Goal: Information Seeking & Learning: Get advice/opinions

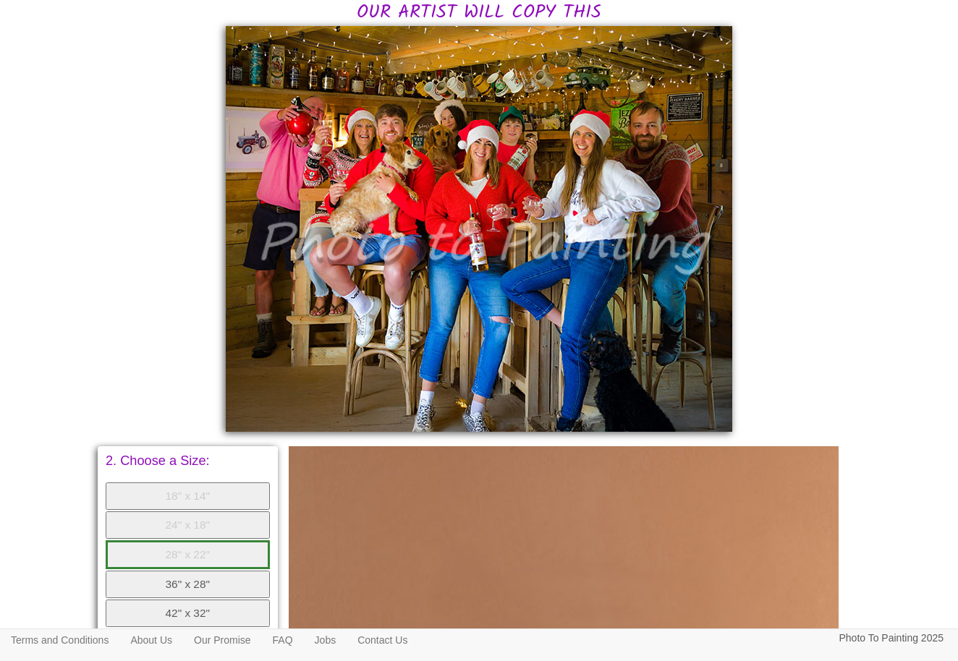
scroll to position [385, 0]
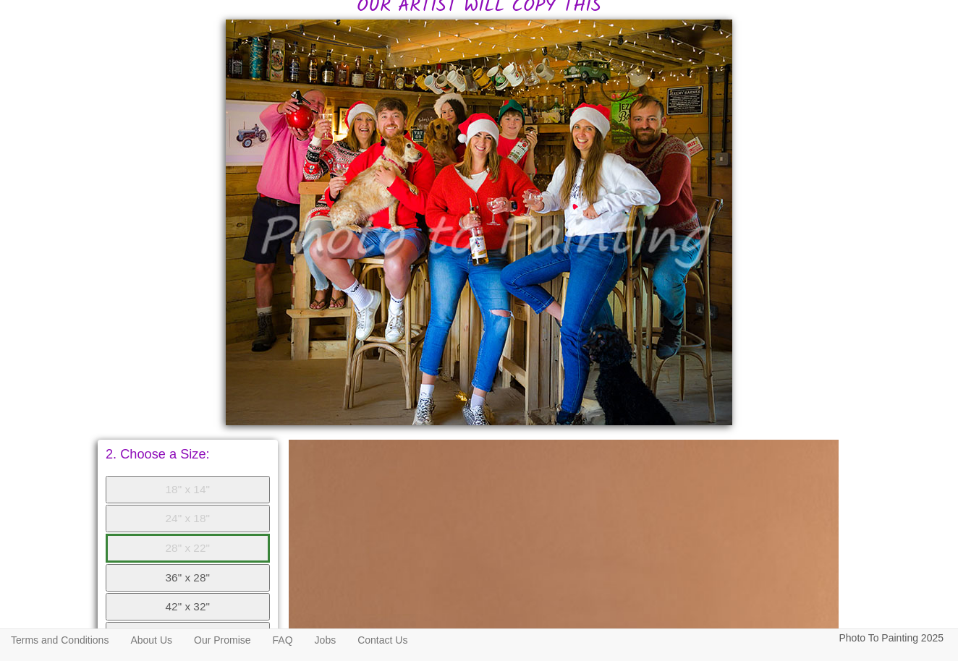
click at [189, 564] on button "36" x 28"" at bounding box center [188, 577] width 164 height 27
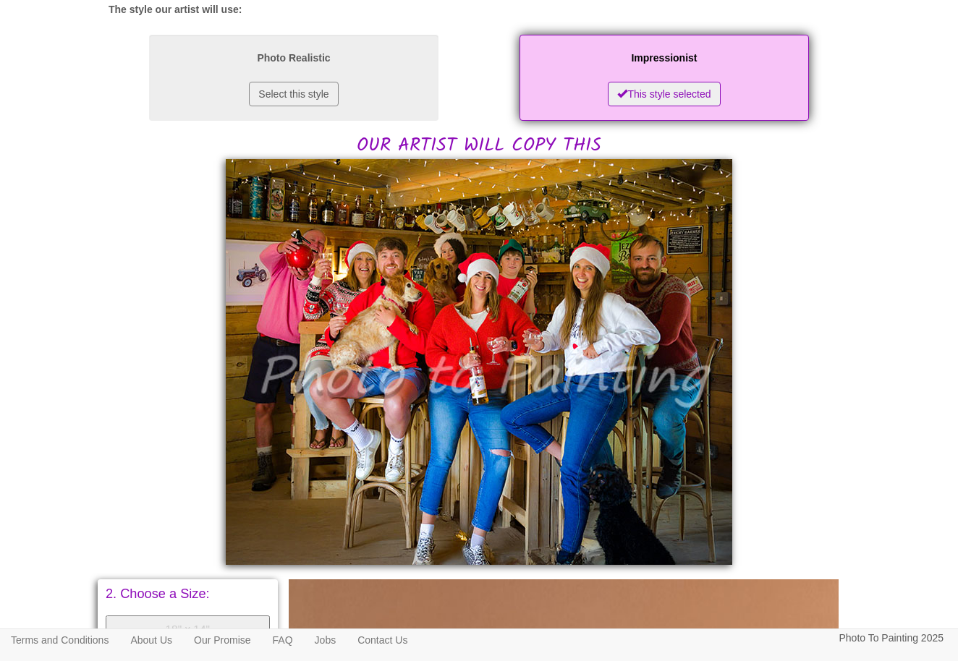
scroll to position [249, 0]
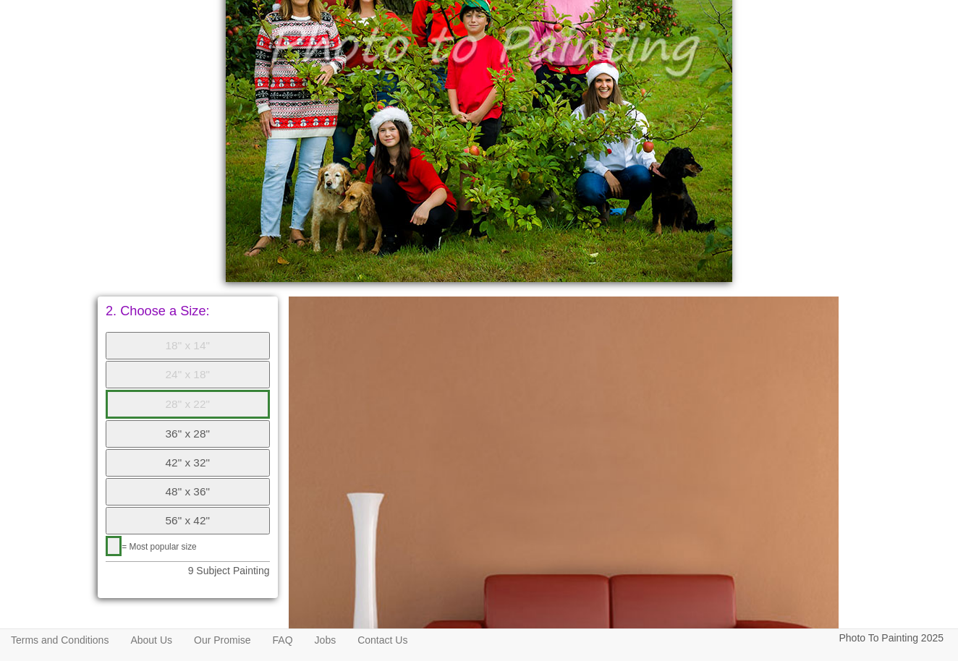
scroll to position [526, 0]
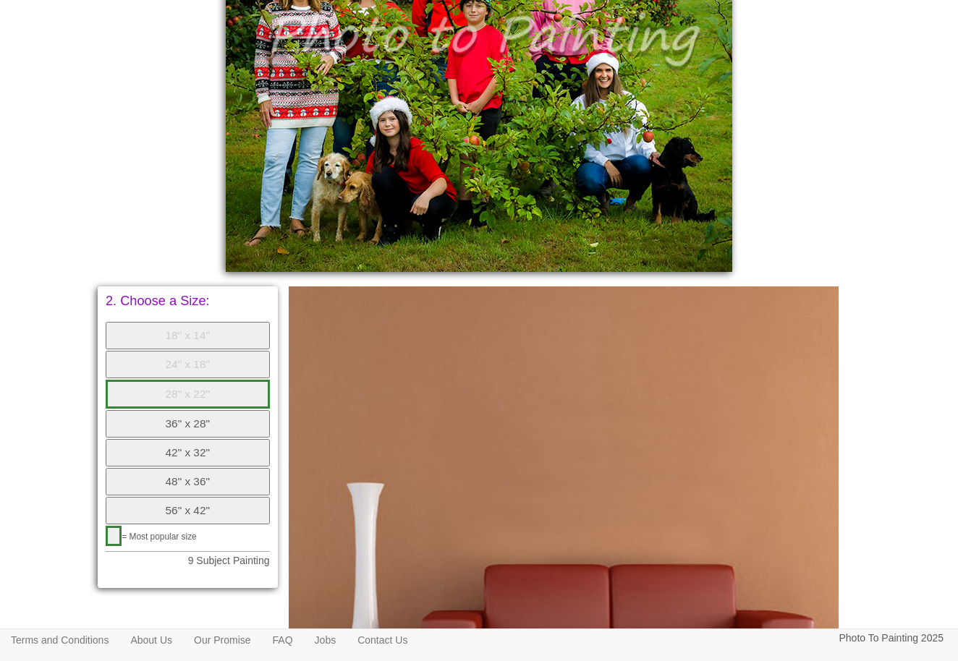
click at [177, 410] on button "36" x 28"" at bounding box center [188, 423] width 164 height 27
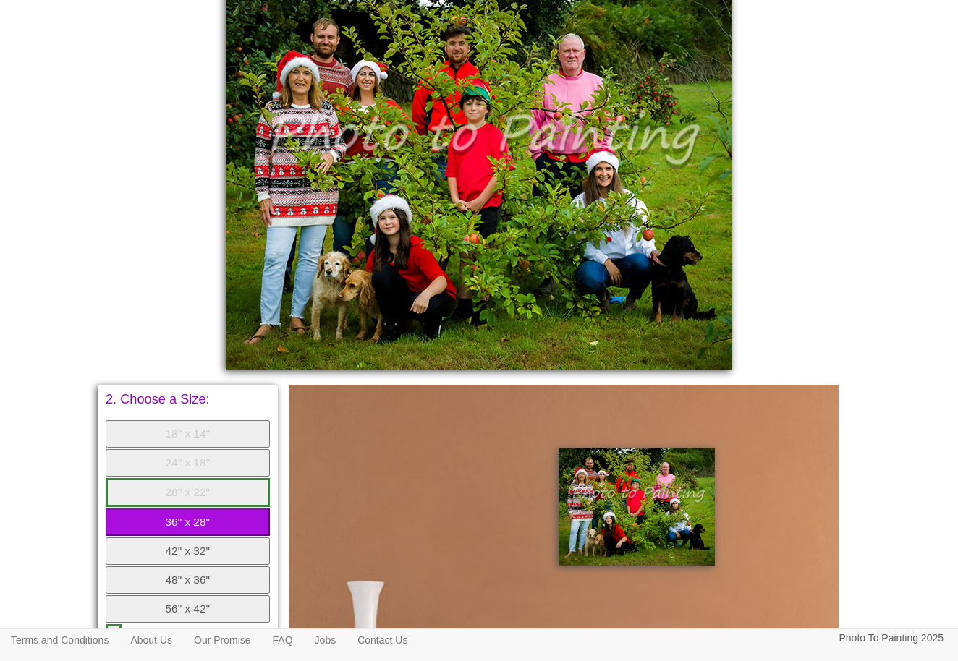
scroll to position [467, 0]
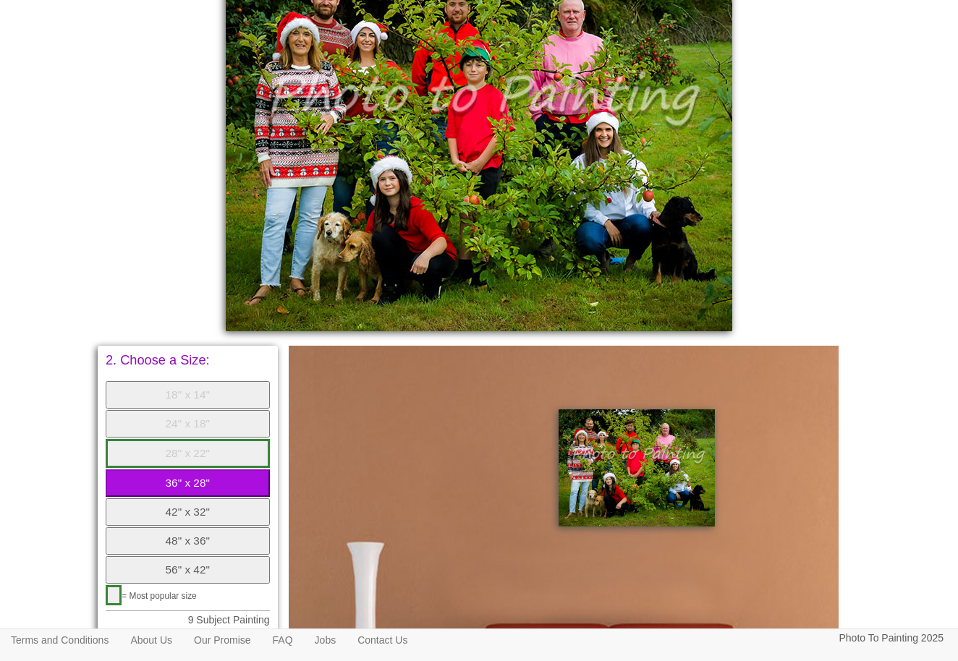
click at [189, 502] on button "42" x 32"" at bounding box center [188, 511] width 164 height 27
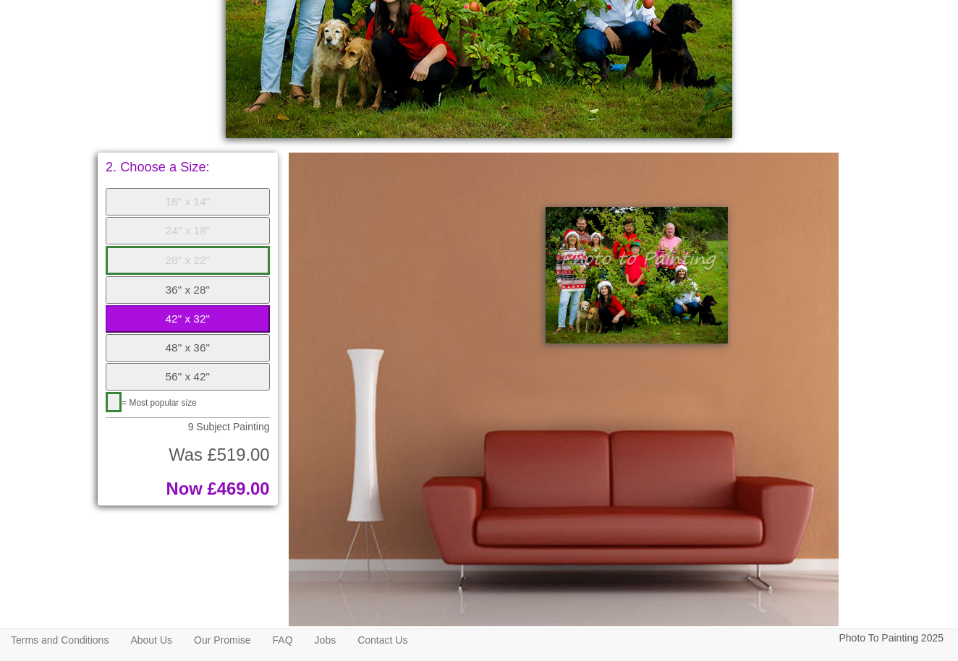
scroll to position [665, 0]
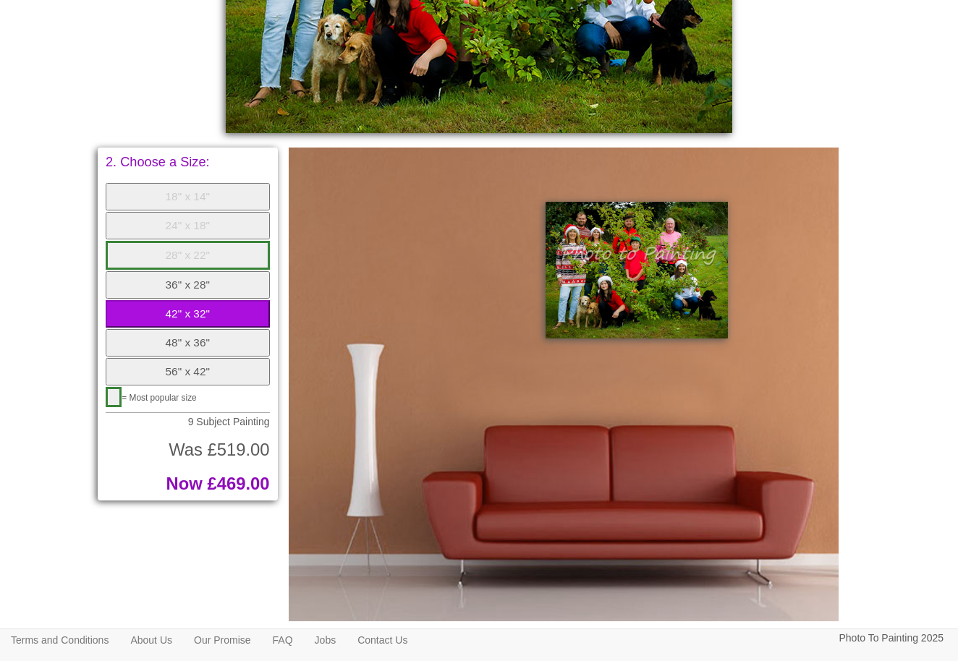
click at [191, 271] on button "36" x 28"" at bounding box center [188, 284] width 164 height 27
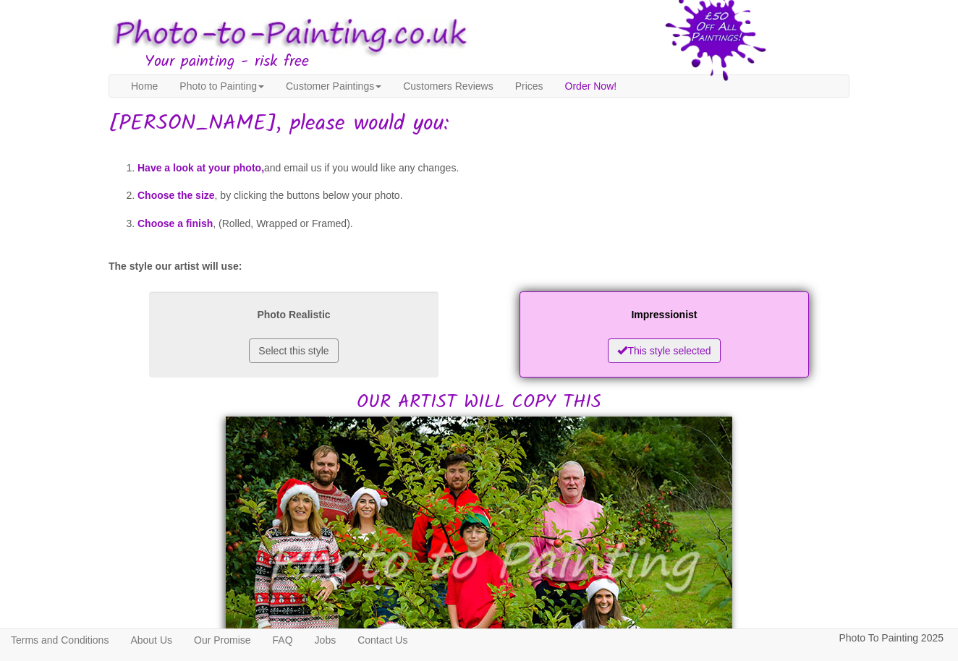
scroll to position [0, 0]
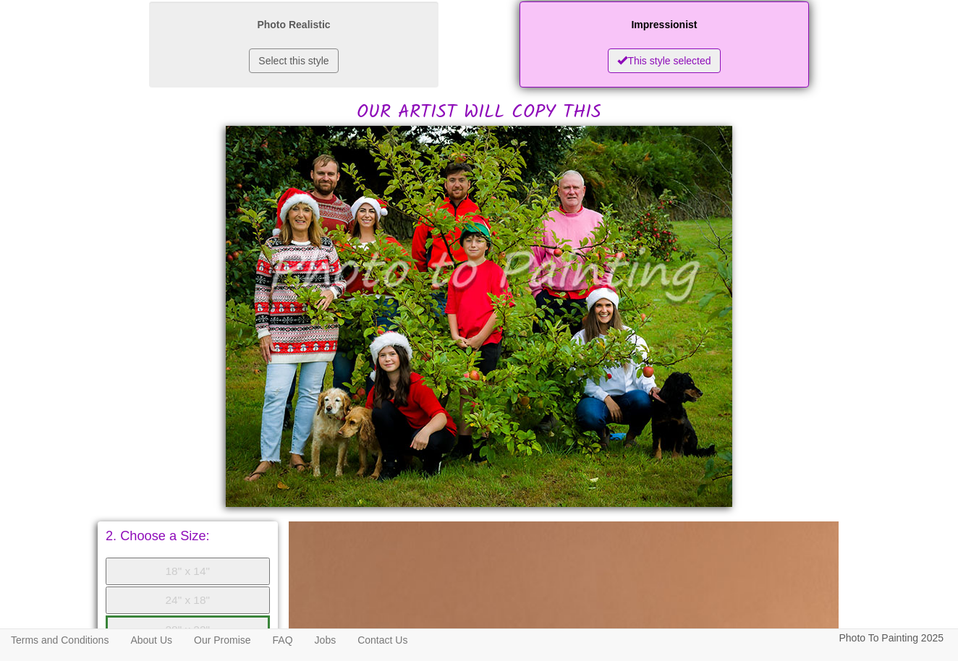
scroll to position [313, 0]
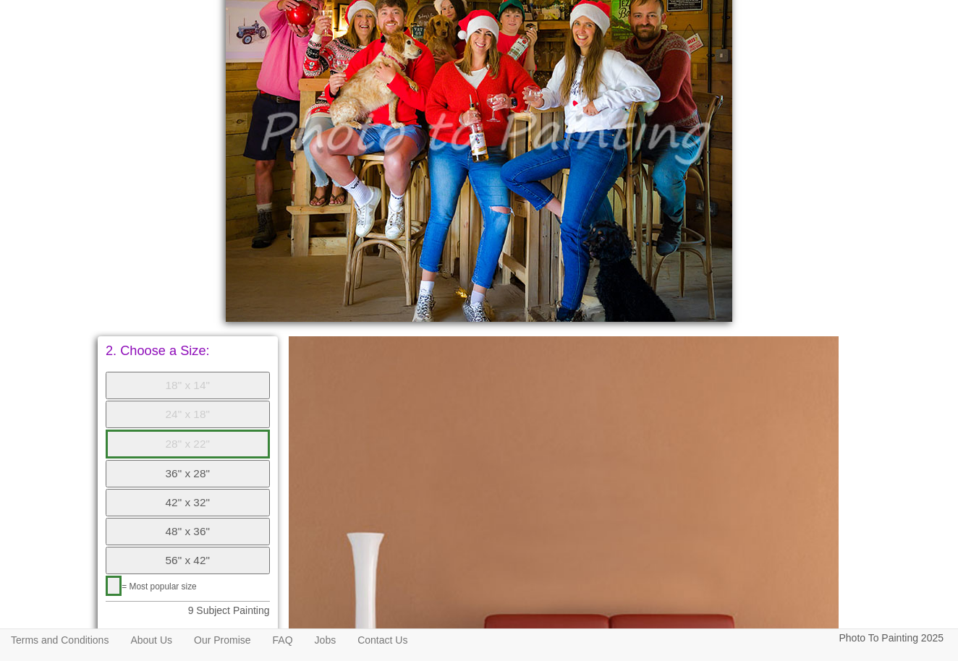
scroll to position [502, 0]
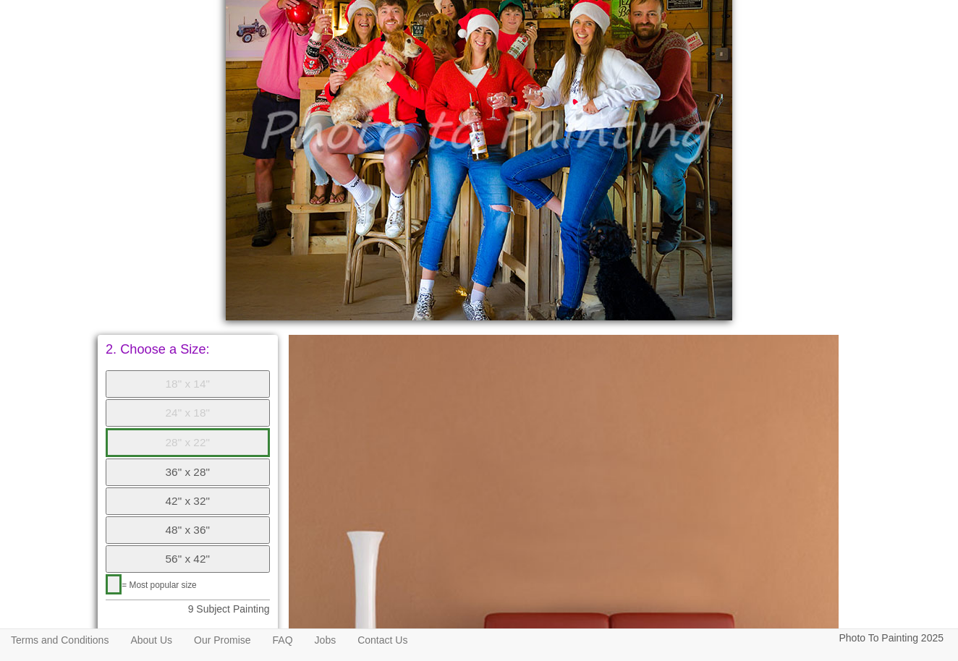
click at [173, 459] on button "36" x 28"" at bounding box center [188, 472] width 164 height 27
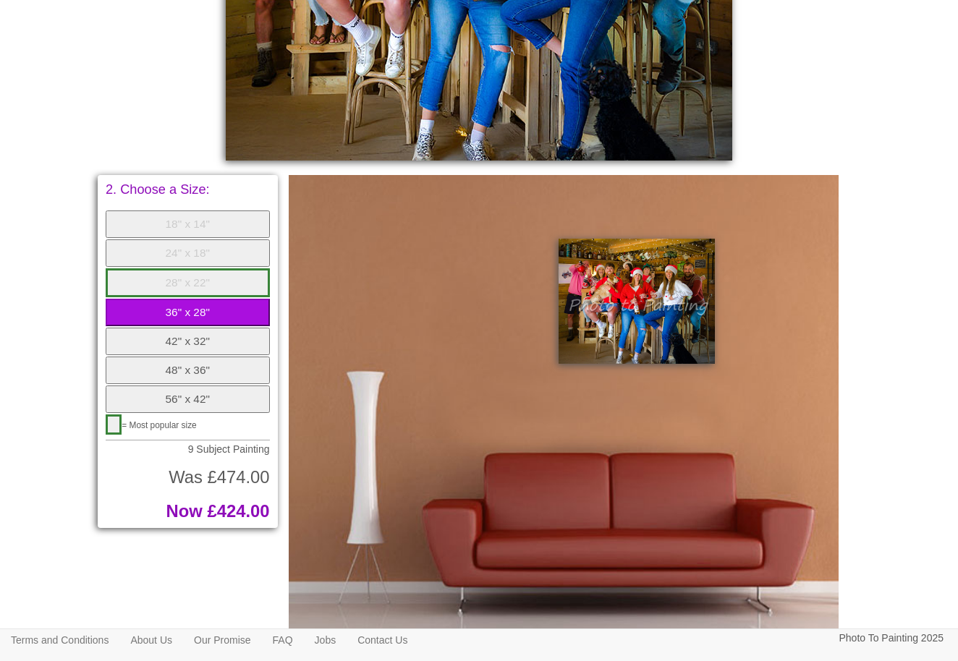
scroll to position [672, 0]
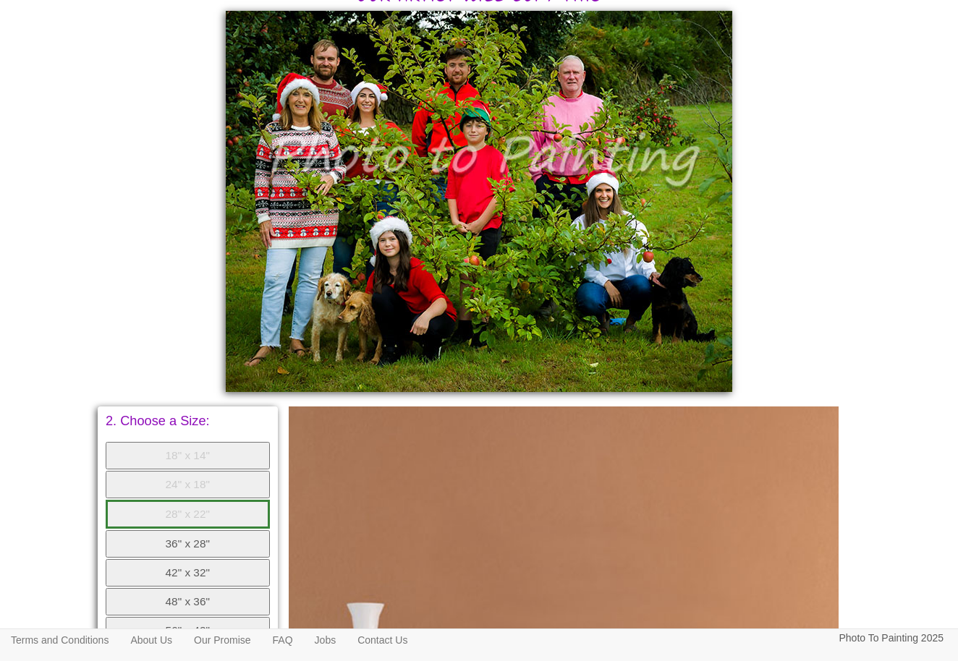
scroll to position [406, 0]
click at [187, 532] on button "36" x 28"" at bounding box center [188, 543] width 164 height 27
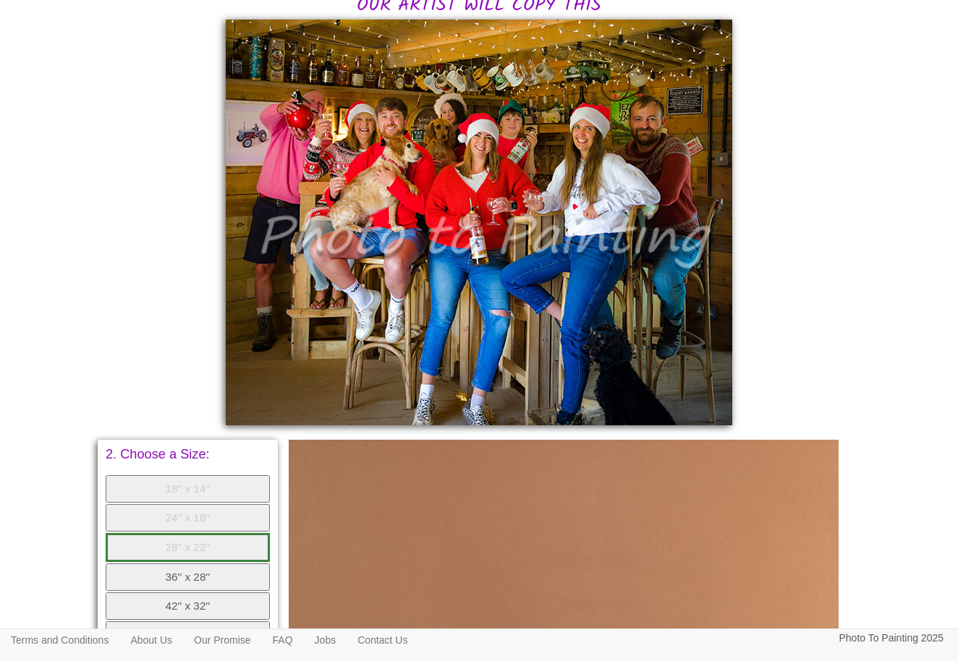
scroll to position [398, 0]
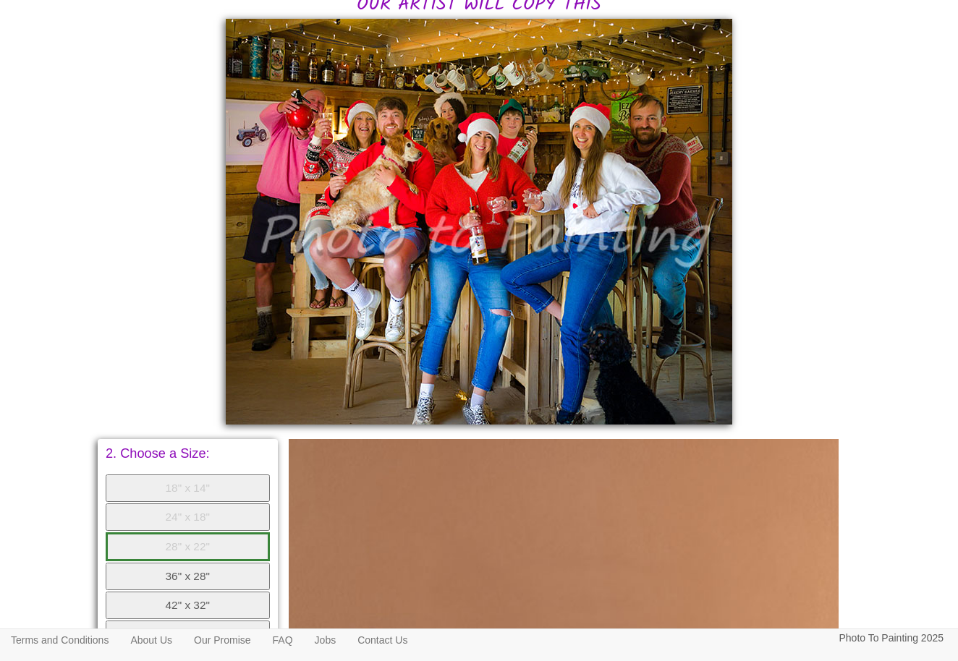
click at [182, 563] on button "36" x 28"" at bounding box center [188, 576] width 164 height 27
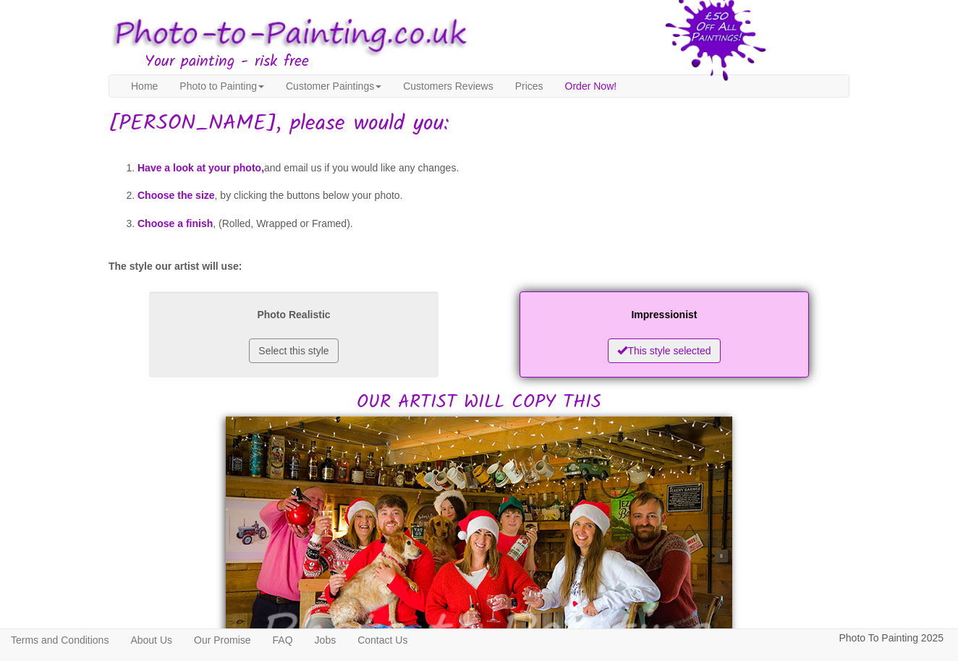
scroll to position [0, 0]
click at [504, 85] on link "Customers Reviews" at bounding box center [447, 86] width 111 height 22
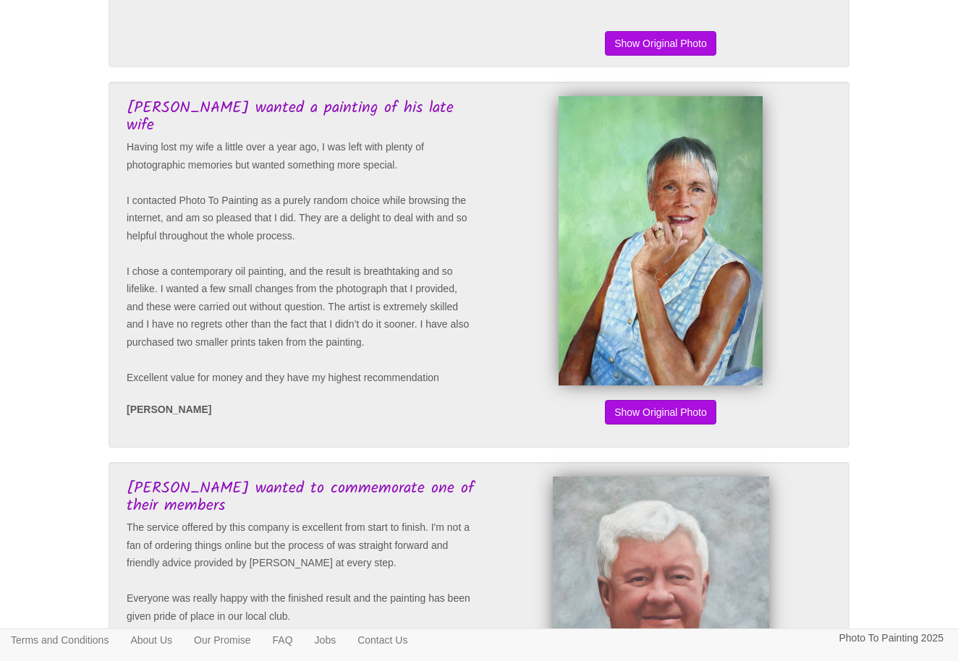
scroll to position [833, 0]
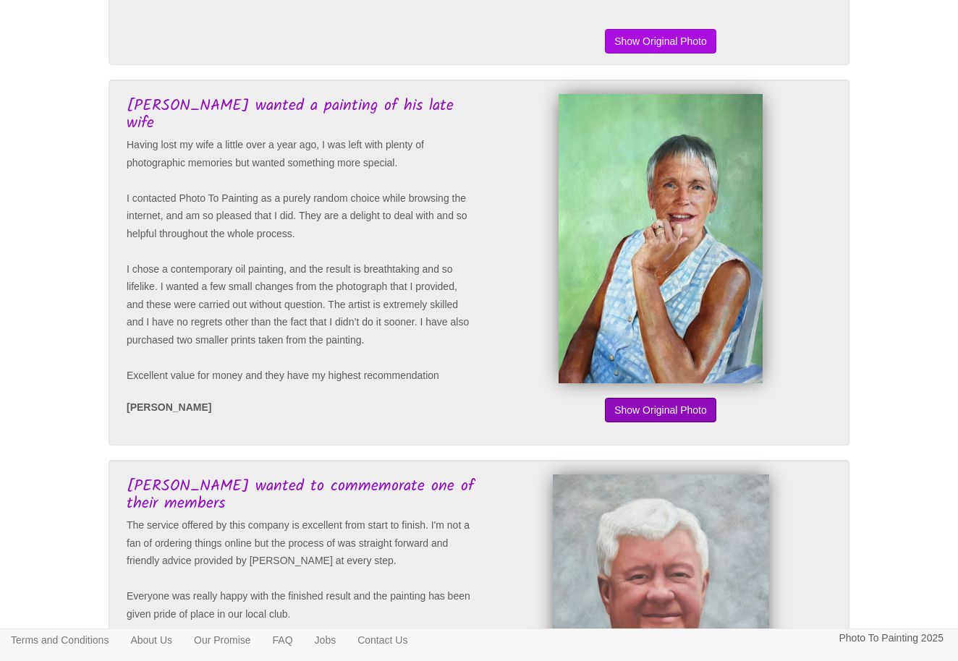
click at [653, 422] on button "Show Original Photo" at bounding box center [660, 410] width 111 height 25
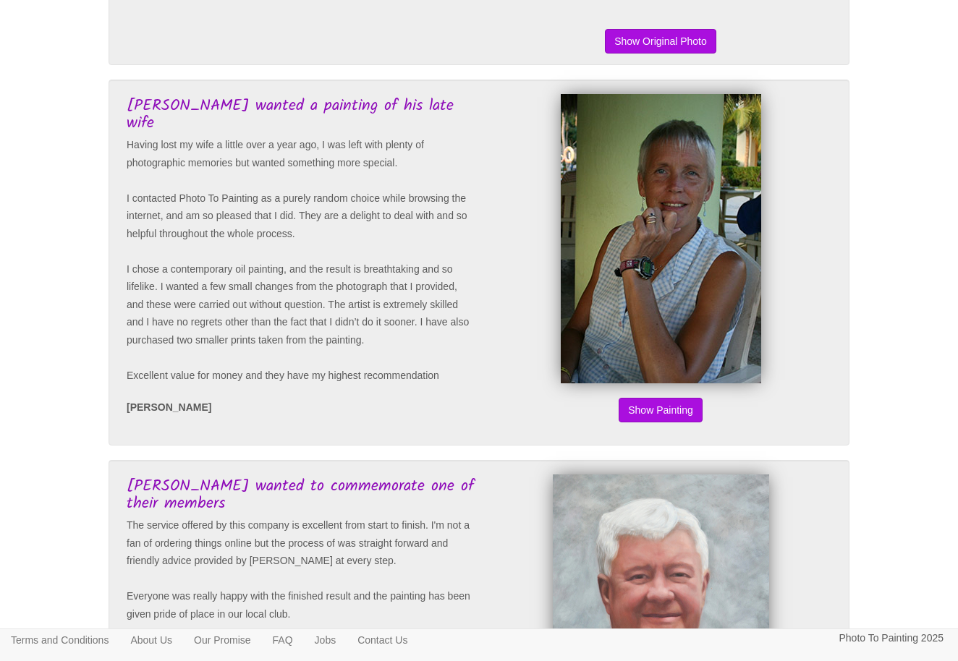
click at [653, 422] on button "Show Original Photo" at bounding box center [660, 410] width 111 height 25
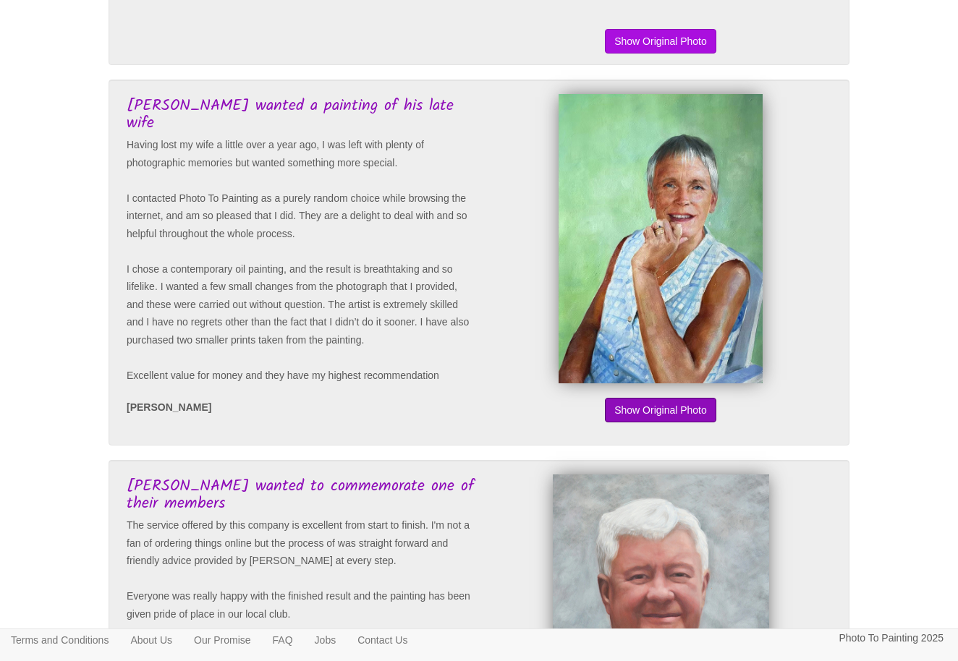
click at [653, 422] on button "Show Original Photo" at bounding box center [660, 410] width 111 height 25
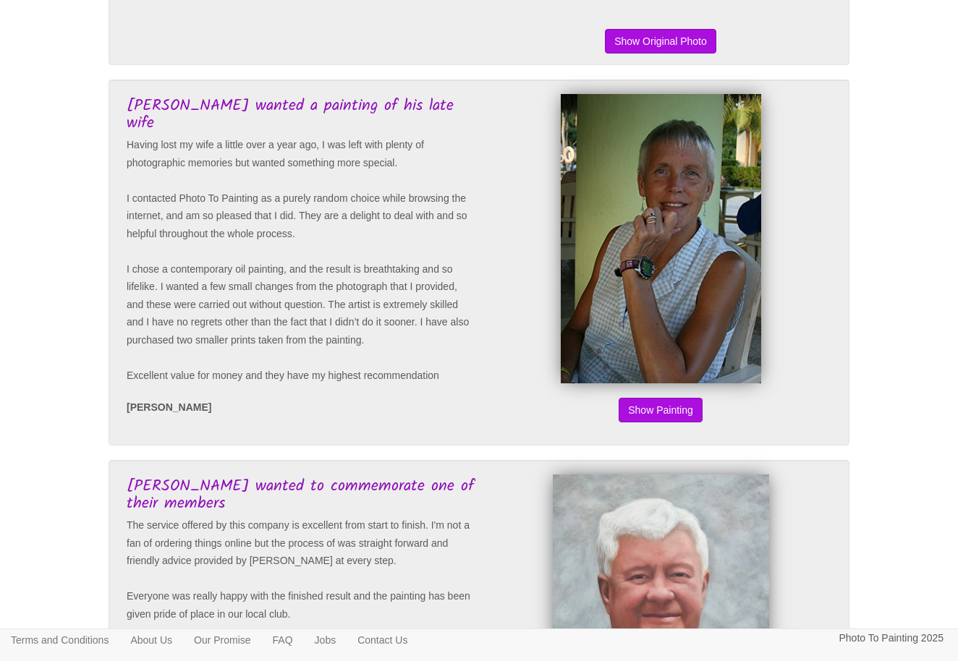
click at [653, 422] on button "Show Original Photo" at bounding box center [660, 410] width 111 height 25
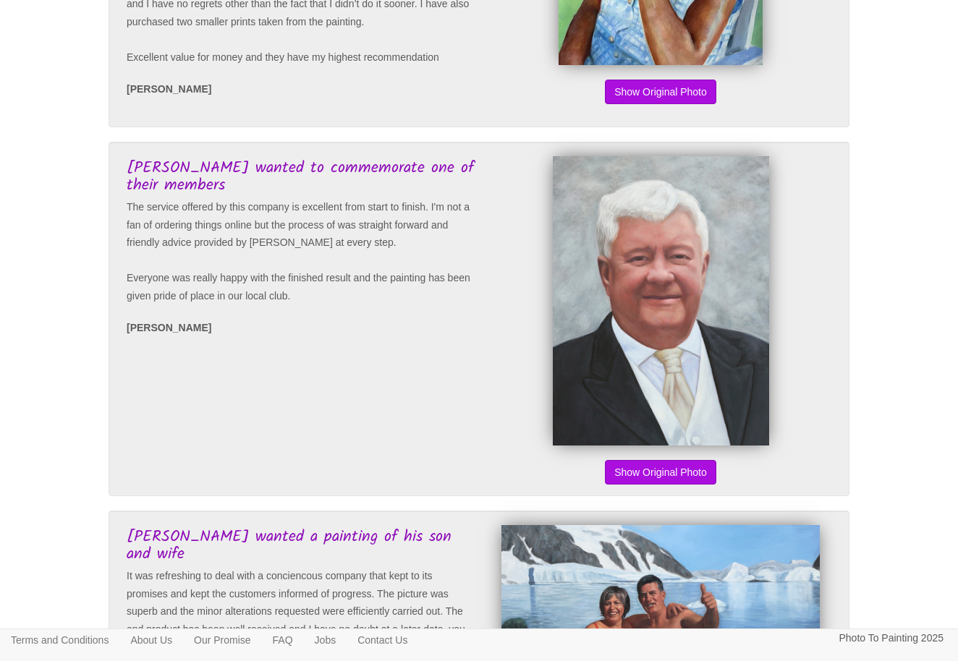
scroll to position [1153, 0]
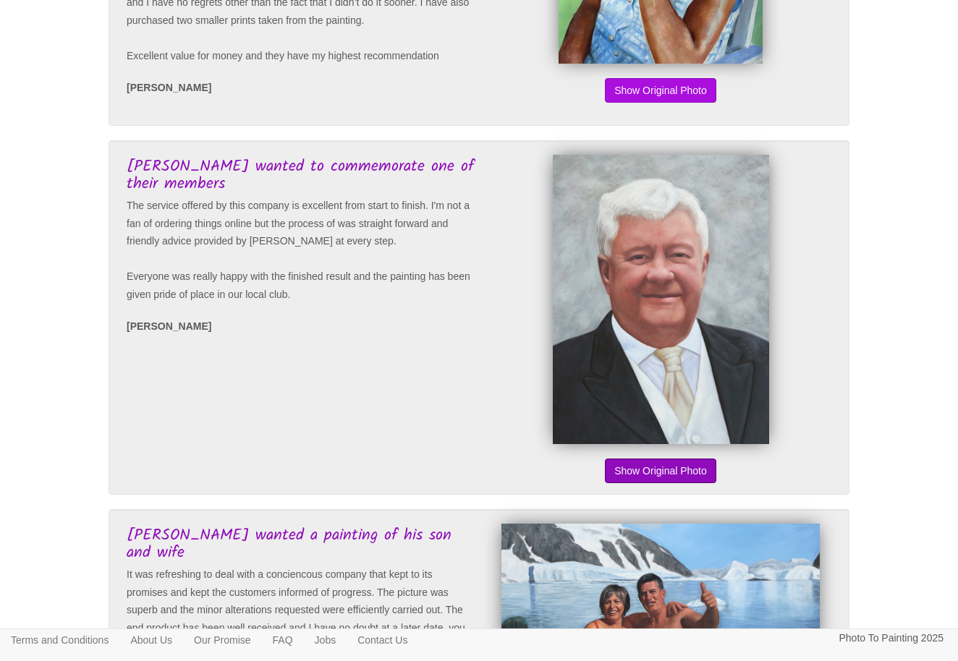
click at [657, 483] on button "Show Original Photo" at bounding box center [660, 471] width 111 height 25
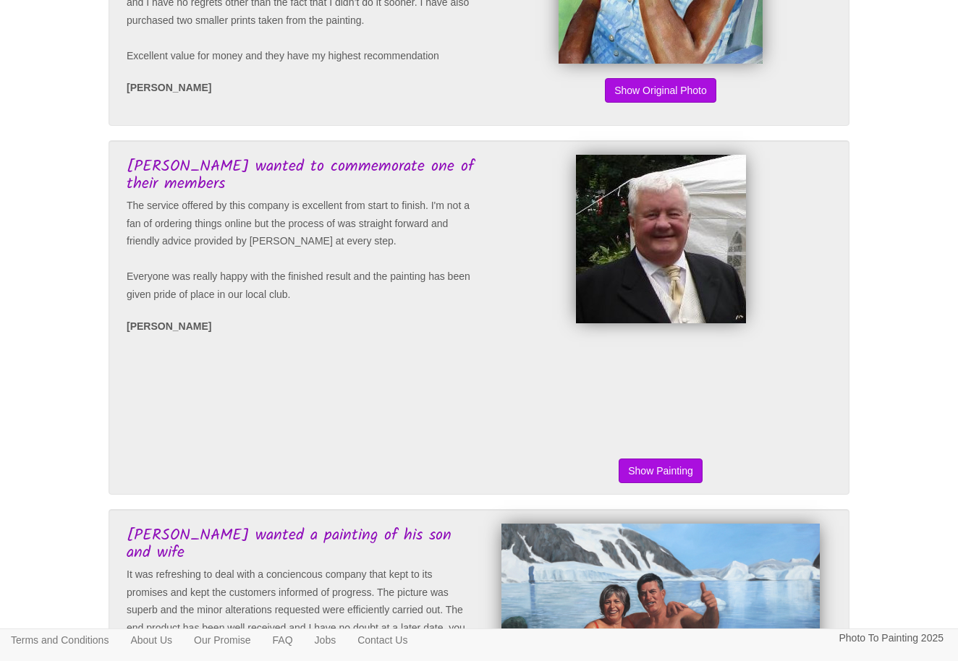
click at [657, 483] on button "Show Original Photo" at bounding box center [660, 471] width 111 height 25
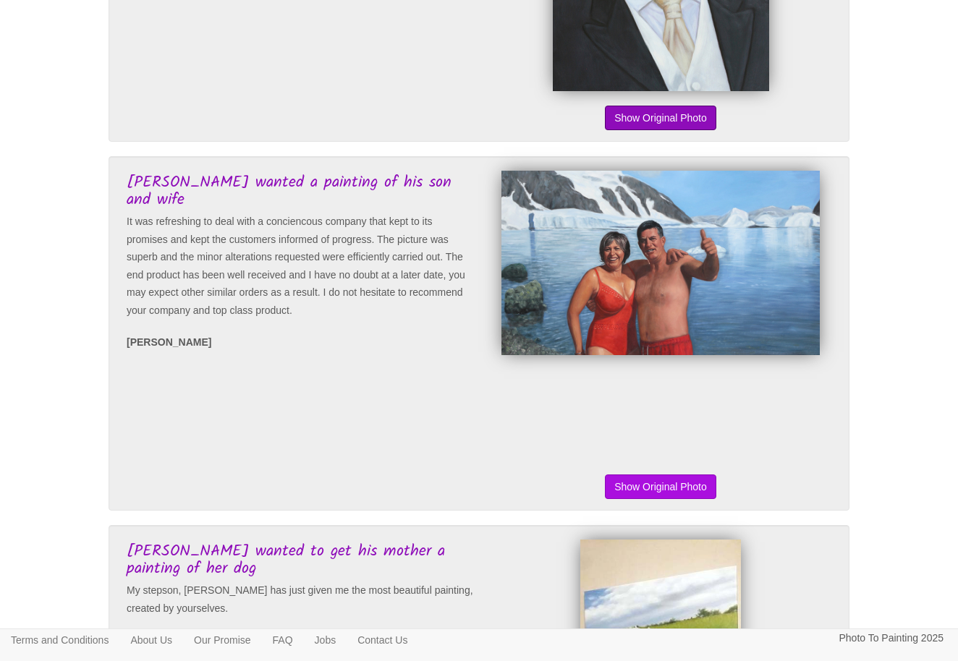
scroll to position [1512, 0]
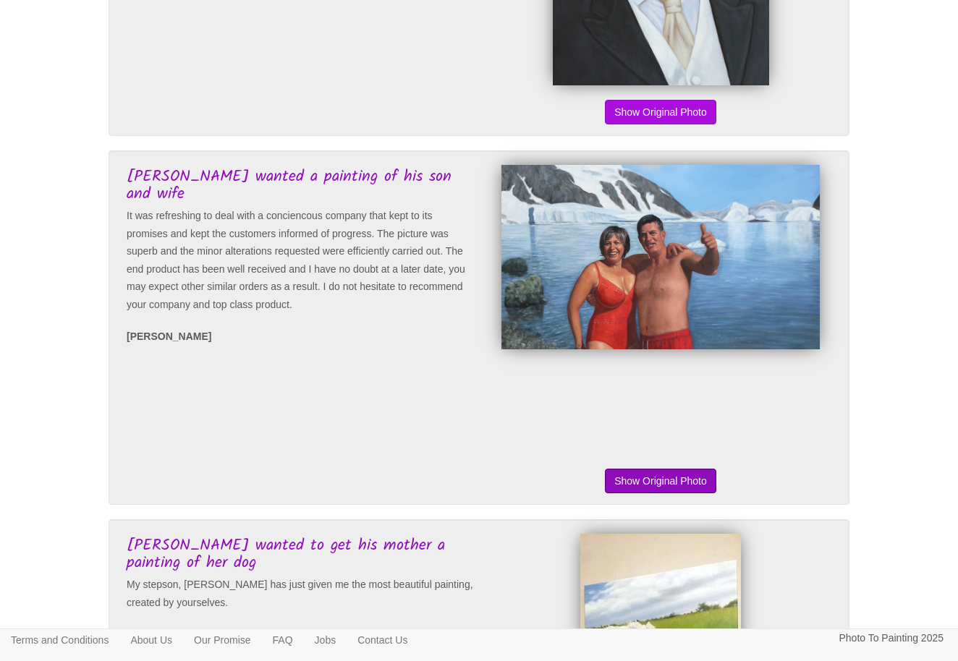
click at [661, 493] on button "Show Original Photo" at bounding box center [660, 481] width 111 height 25
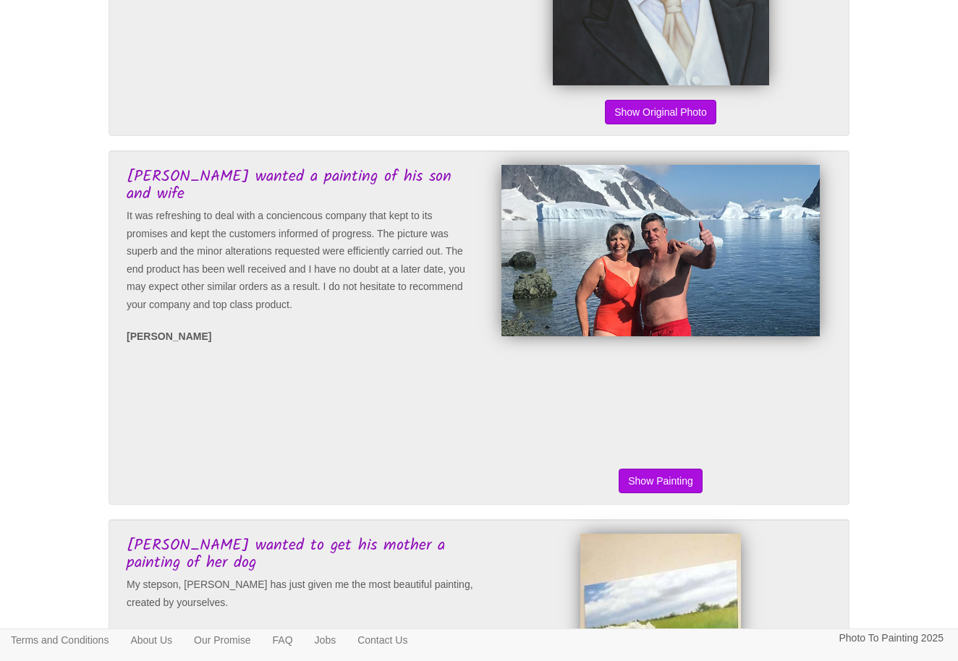
click at [661, 493] on button "Show Original Photo" at bounding box center [660, 481] width 111 height 25
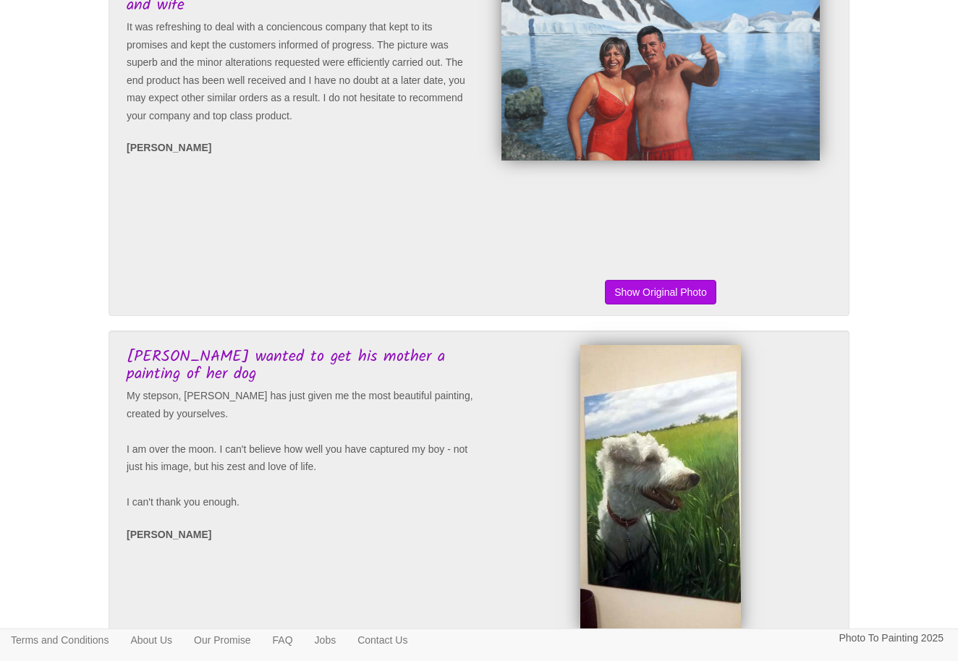
scroll to position [1675, 0]
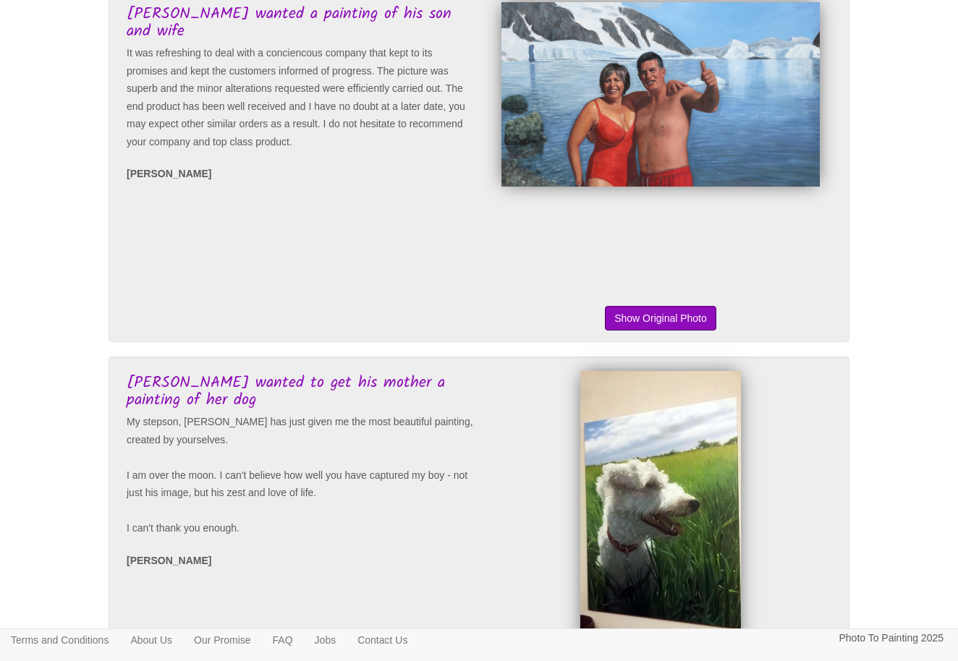
click at [658, 331] on button "Show Original Photo" at bounding box center [660, 318] width 111 height 25
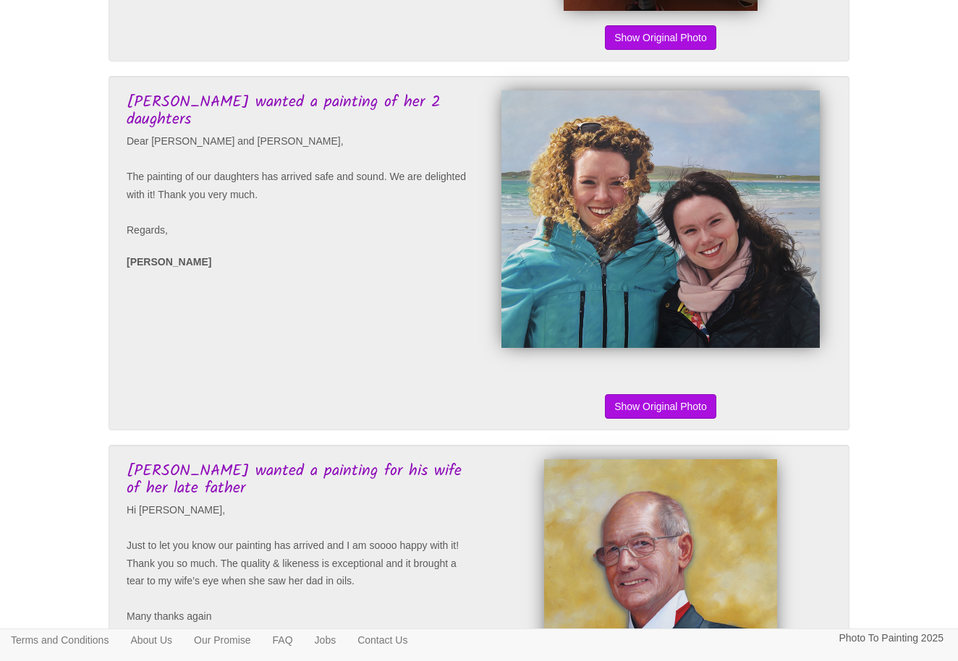
scroll to position [3066, 0]
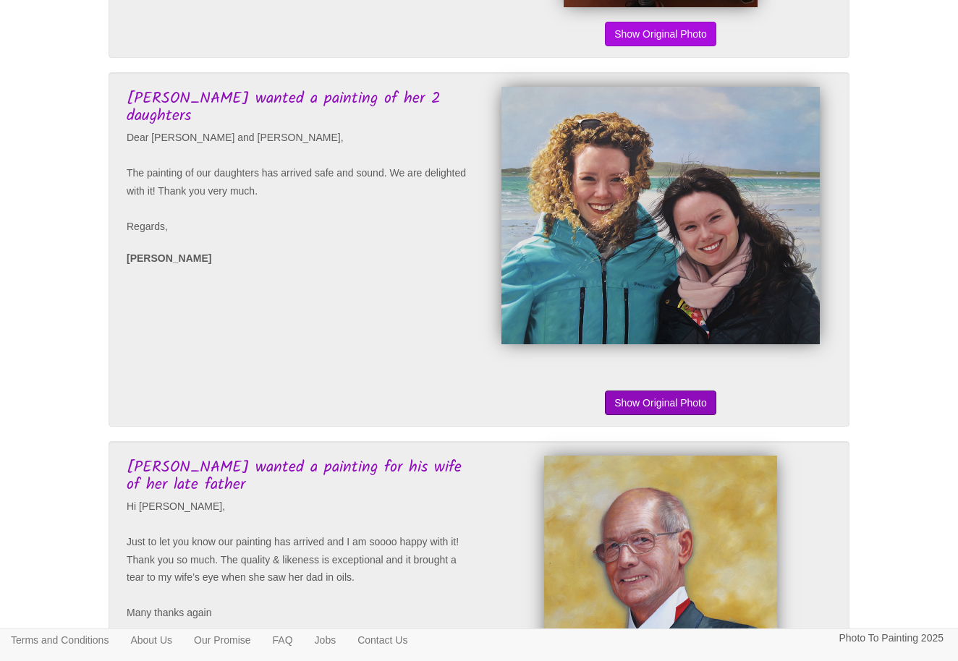
click at [654, 415] on button "Show Original Photo" at bounding box center [660, 403] width 111 height 25
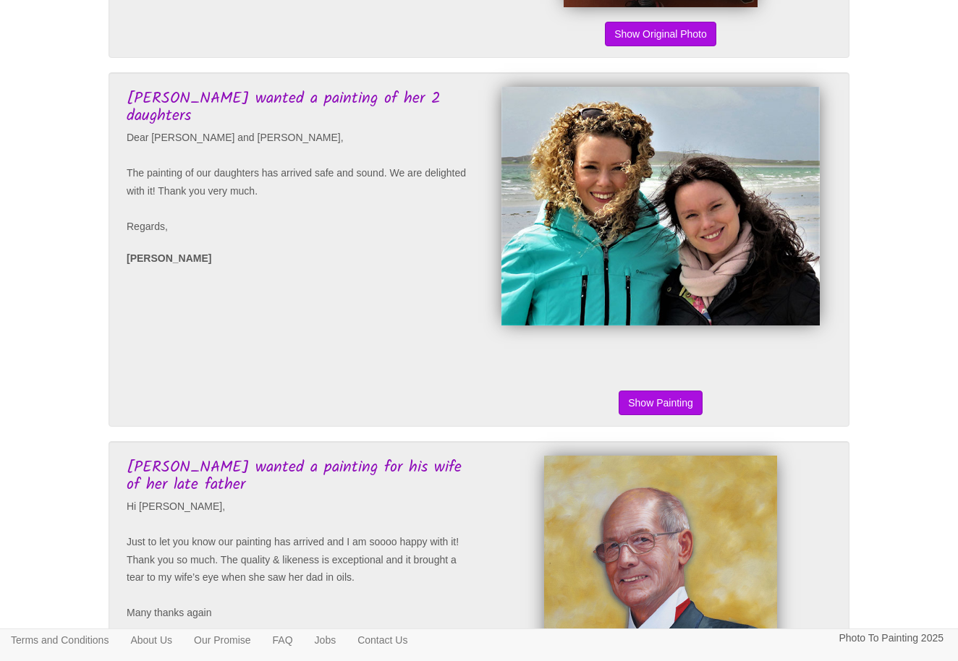
click at [654, 415] on button "Show Original Photo" at bounding box center [660, 403] width 111 height 25
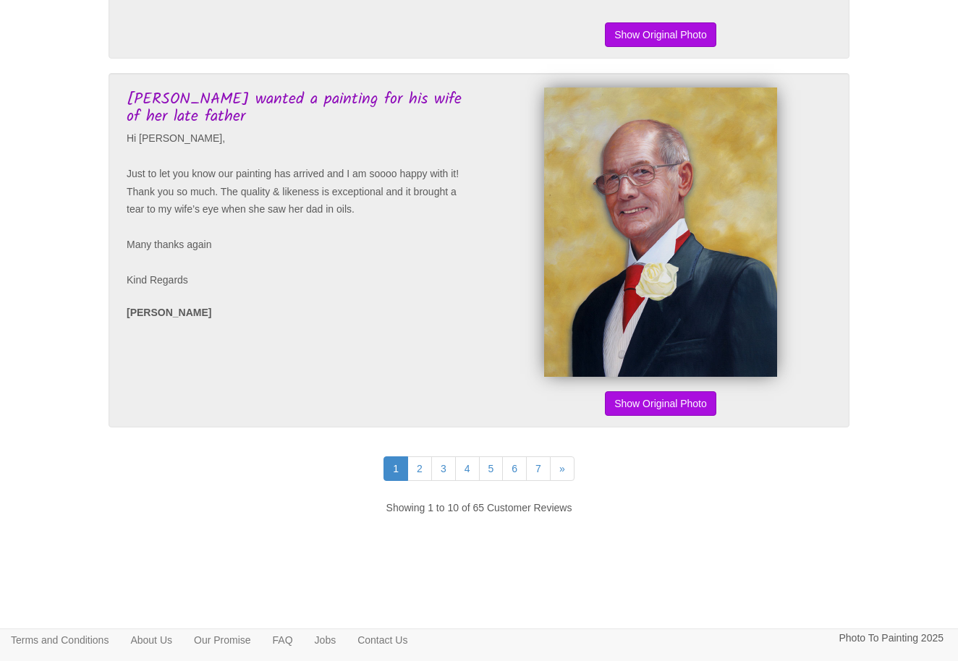
scroll to position [3474, 0]
click at [417, 470] on link "2" at bounding box center [419, 468] width 25 height 25
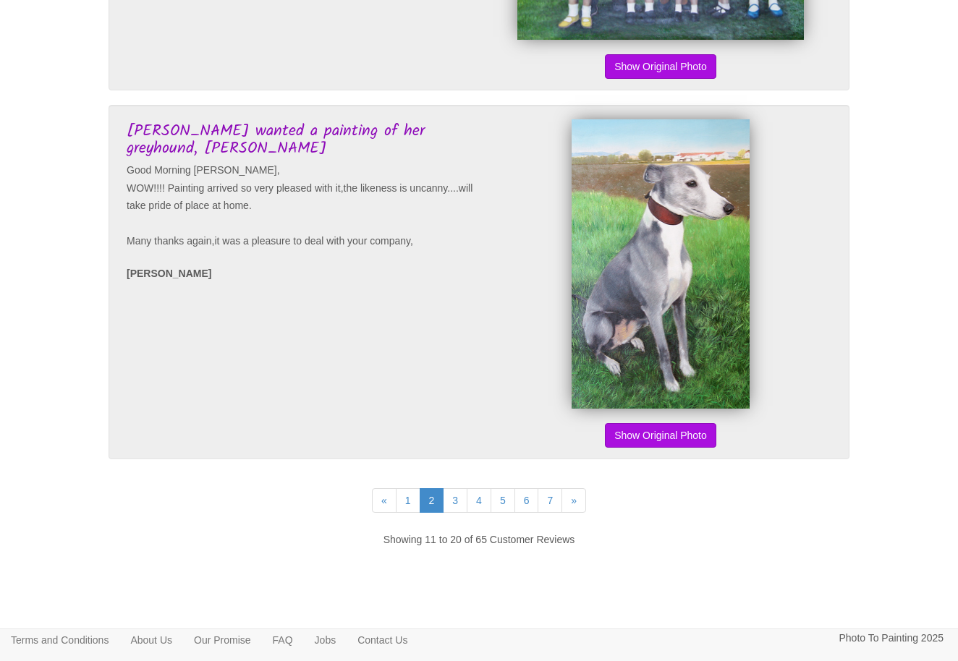
scroll to position [3349, 0]
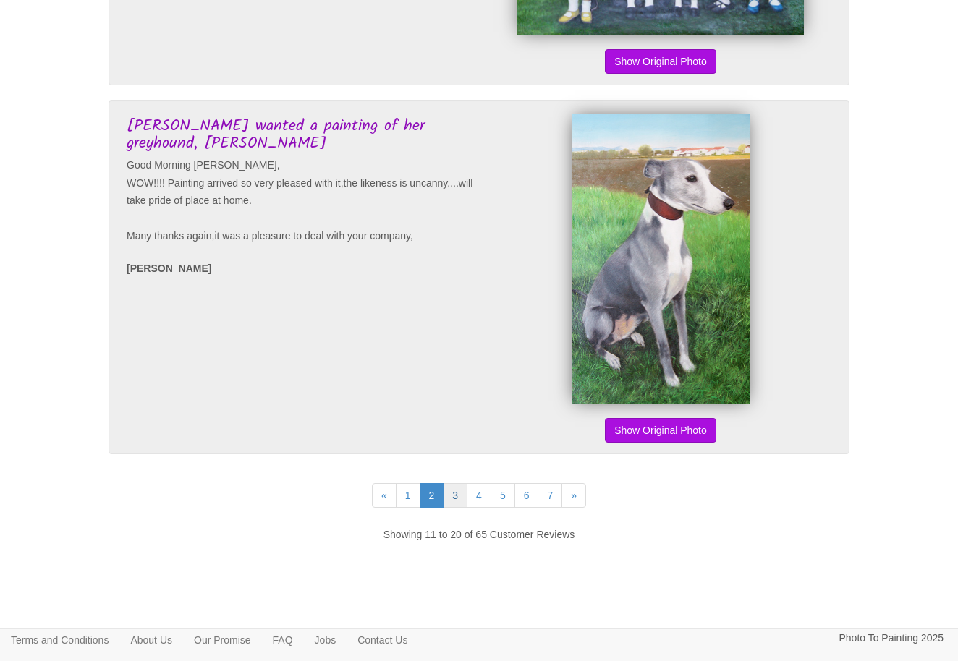
click at [456, 508] on link "3" at bounding box center [455, 495] width 25 height 25
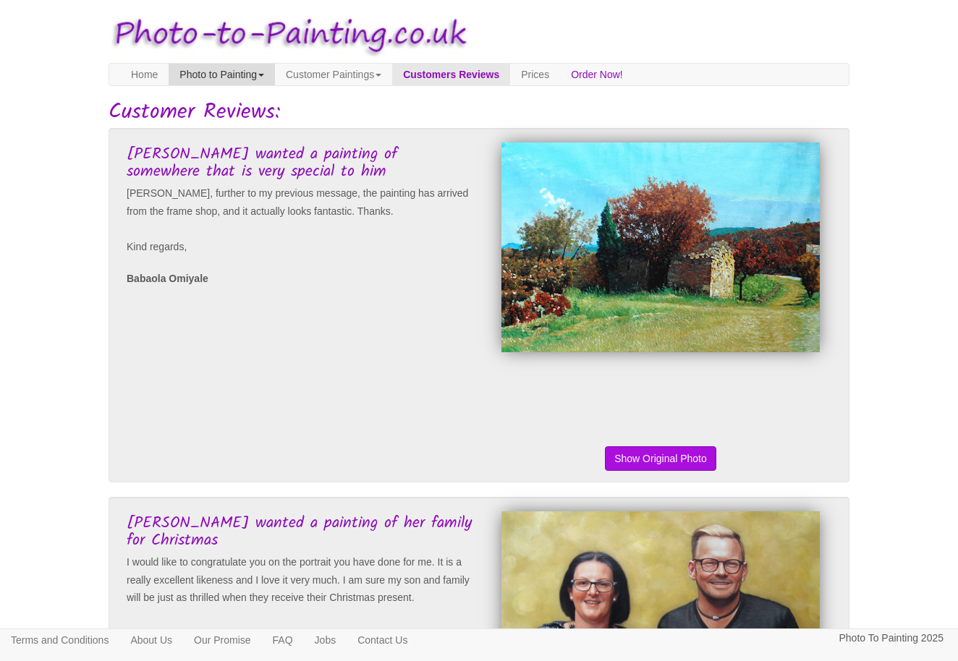
click at [231, 72] on link "Photo to Painting" at bounding box center [222, 75] width 106 height 22
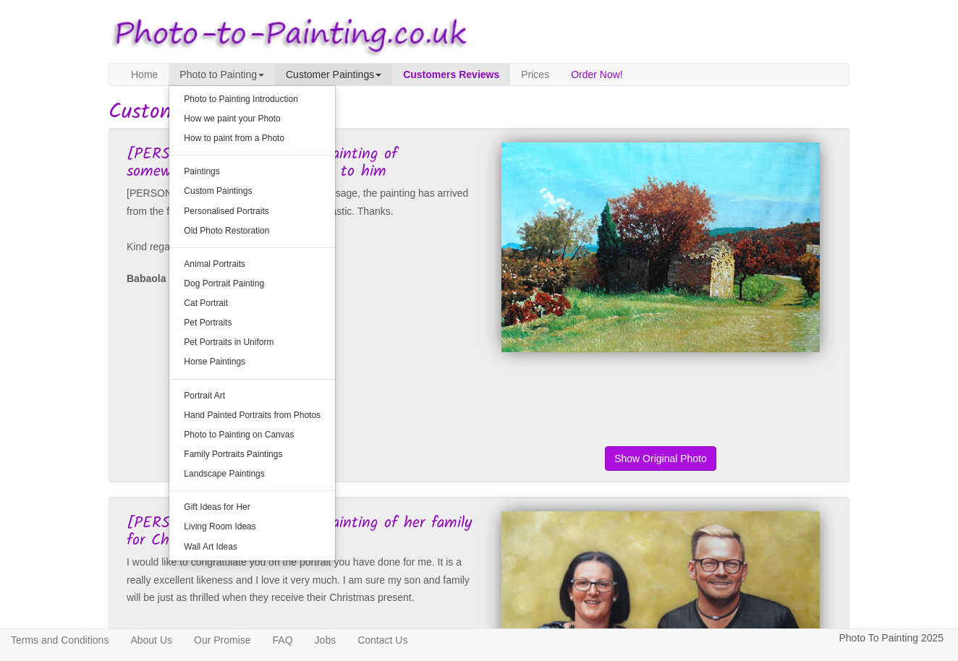
click at [352, 72] on link "Customer Paintings" at bounding box center [333, 75] width 117 height 22
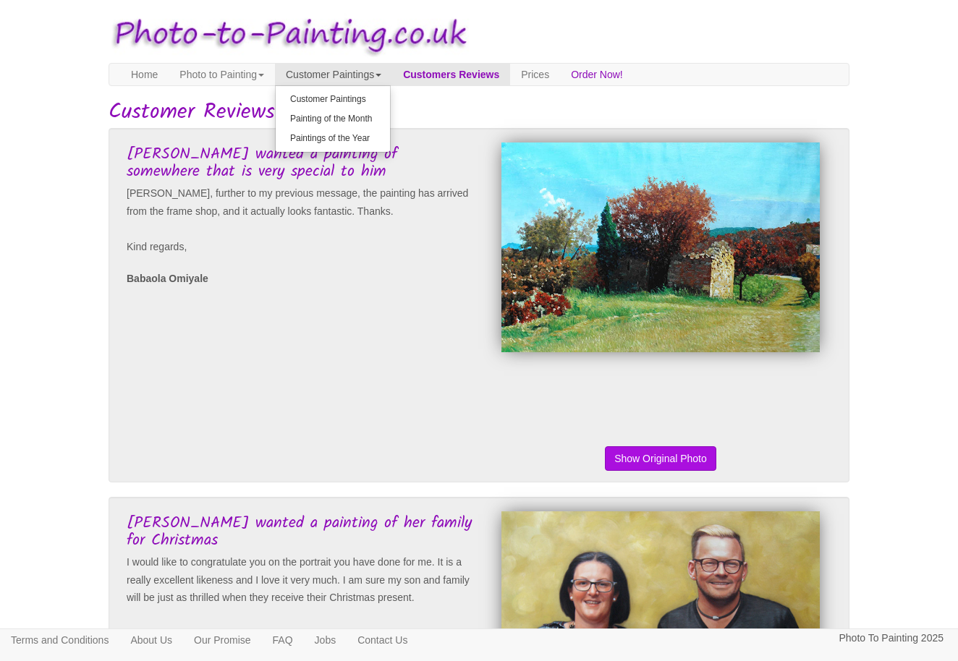
click at [352, 72] on link "Customer Paintings" at bounding box center [333, 75] width 117 height 22
